Goal: Task Accomplishment & Management: Manage account settings

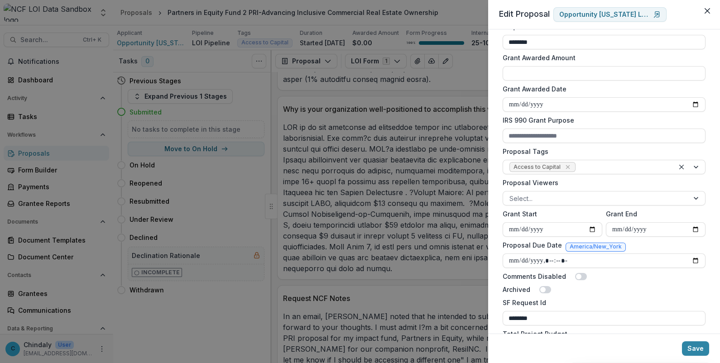
scroll to position [109, 0]
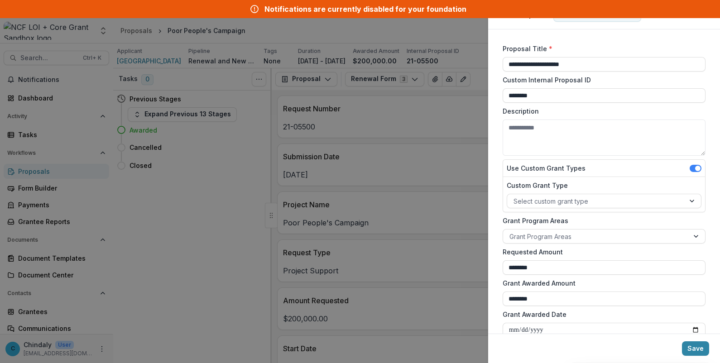
click at [312, 22] on div "**********" at bounding box center [360, 181] width 720 height 363
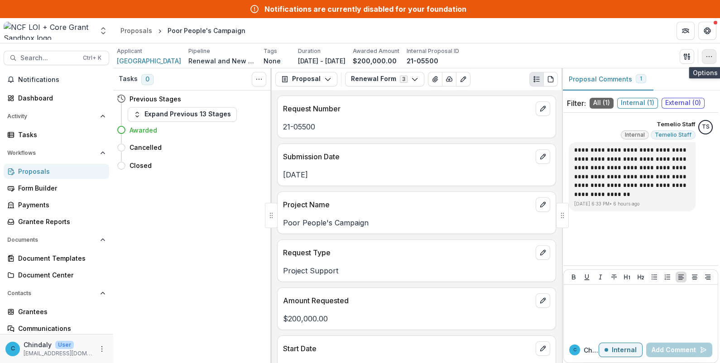
click at [710, 56] on icon "button" at bounding box center [709, 56] width 7 height 7
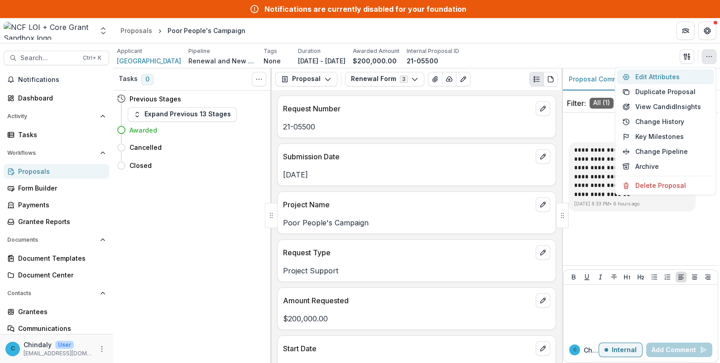
click at [664, 74] on button "Edit Attributes" at bounding box center [665, 76] width 97 height 15
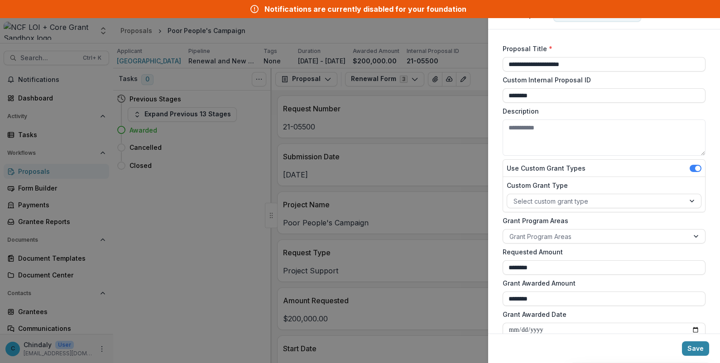
click at [312, 288] on div "**********" at bounding box center [360, 181] width 720 height 363
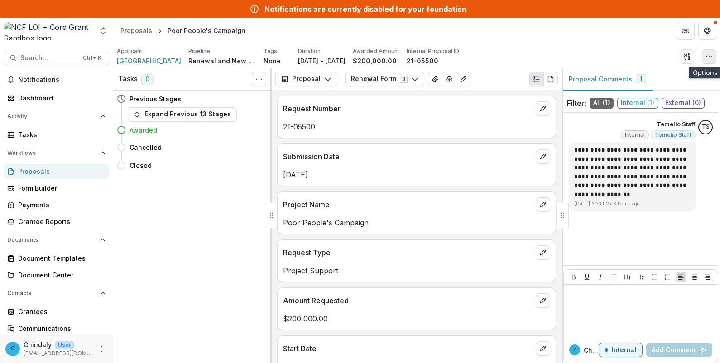
click at [705, 54] on button "button" at bounding box center [709, 56] width 14 height 14
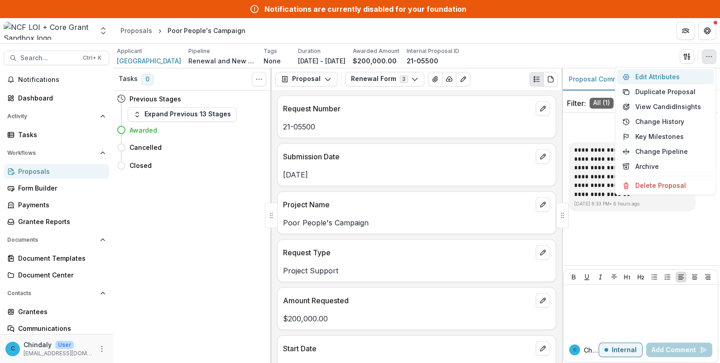
click at [653, 77] on button "Edit Attributes" at bounding box center [665, 76] width 97 height 15
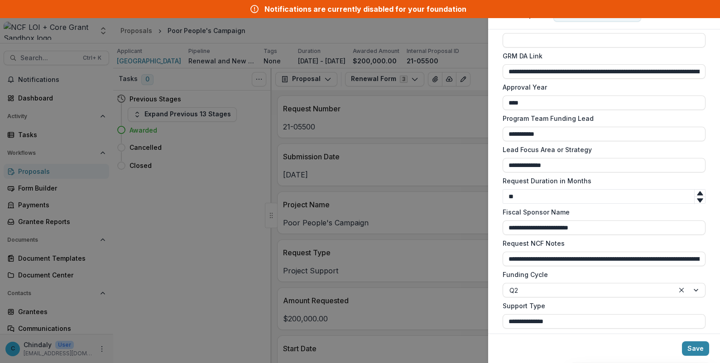
scroll to position [762, 0]
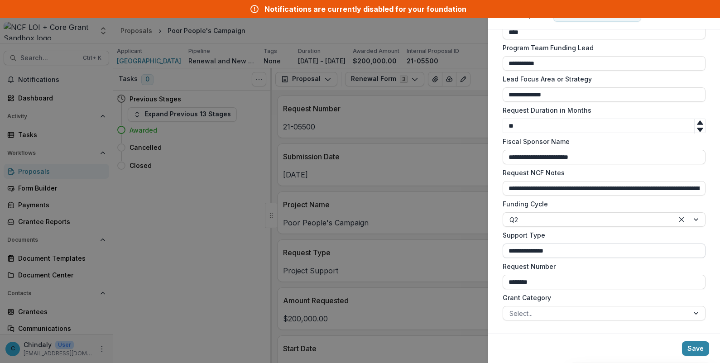
click at [606, 254] on input "**********" at bounding box center [604, 251] width 203 height 14
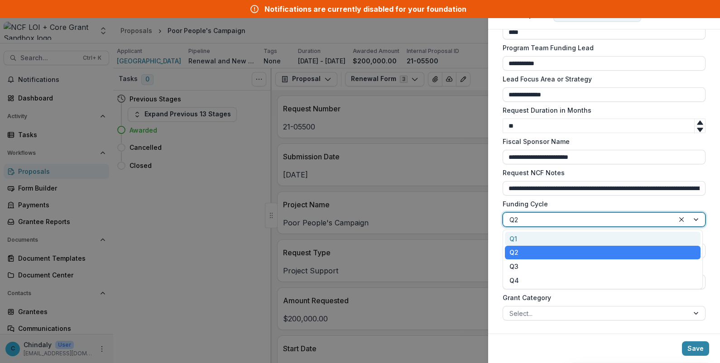
click at [663, 218] on div at bounding box center [588, 219] width 158 height 11
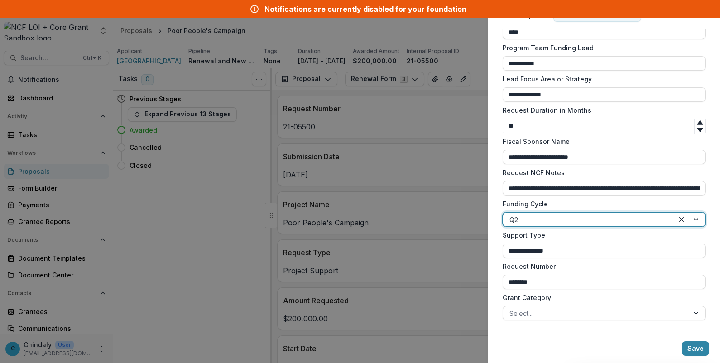
click at [663, 218] on div at bounding box center [588, 219] width 158 height 11
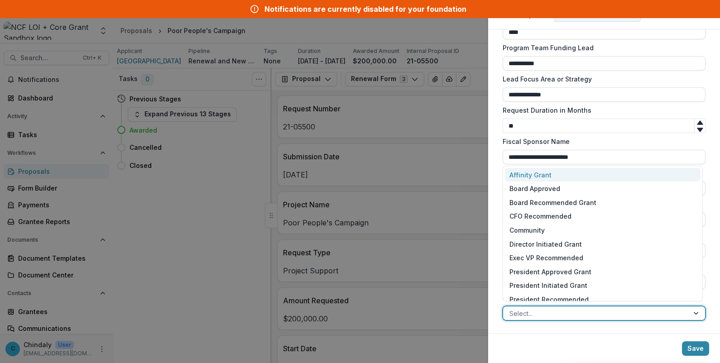
click at [643, 314] on div at bounding box center [595, 313] width 173 height 11
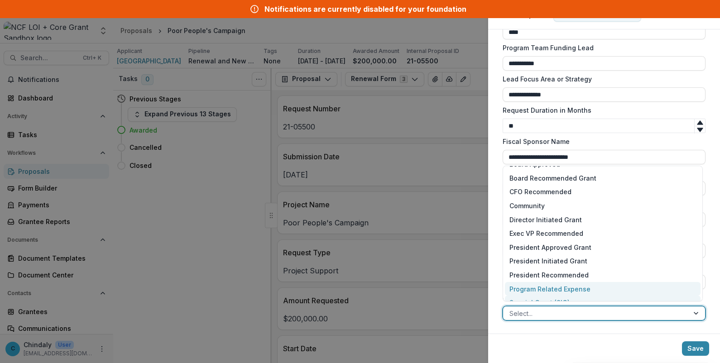
scroll to position [62, 0]
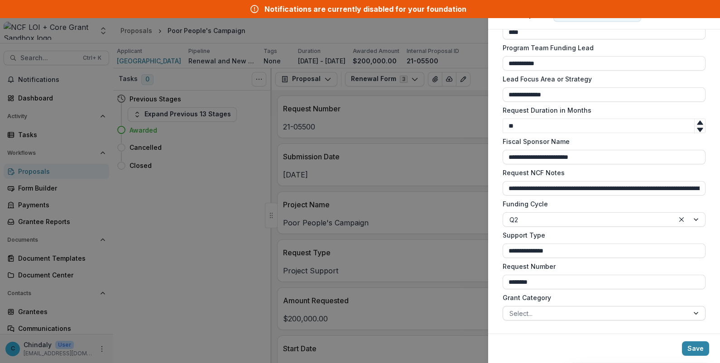
click at [648, 308] on div at bounding box center [595, 313] width 173 height 11
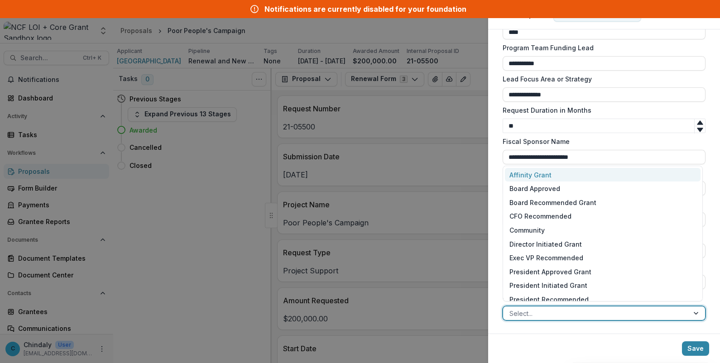
click at [621, 313] on div at bounding box center [595, 313] width 173 height 11
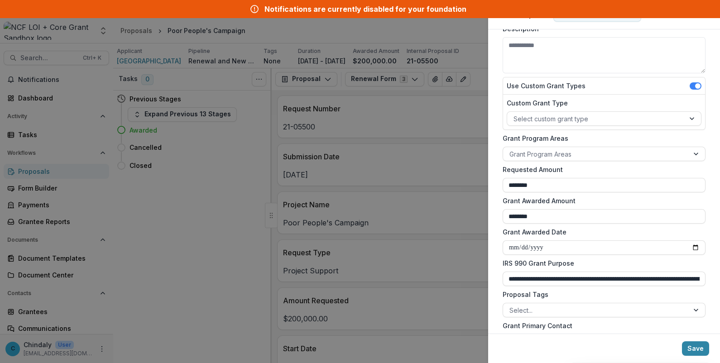
scroll to position [0, 0]
